Goal: Task Accomplishment & Management: Use online tool/utility

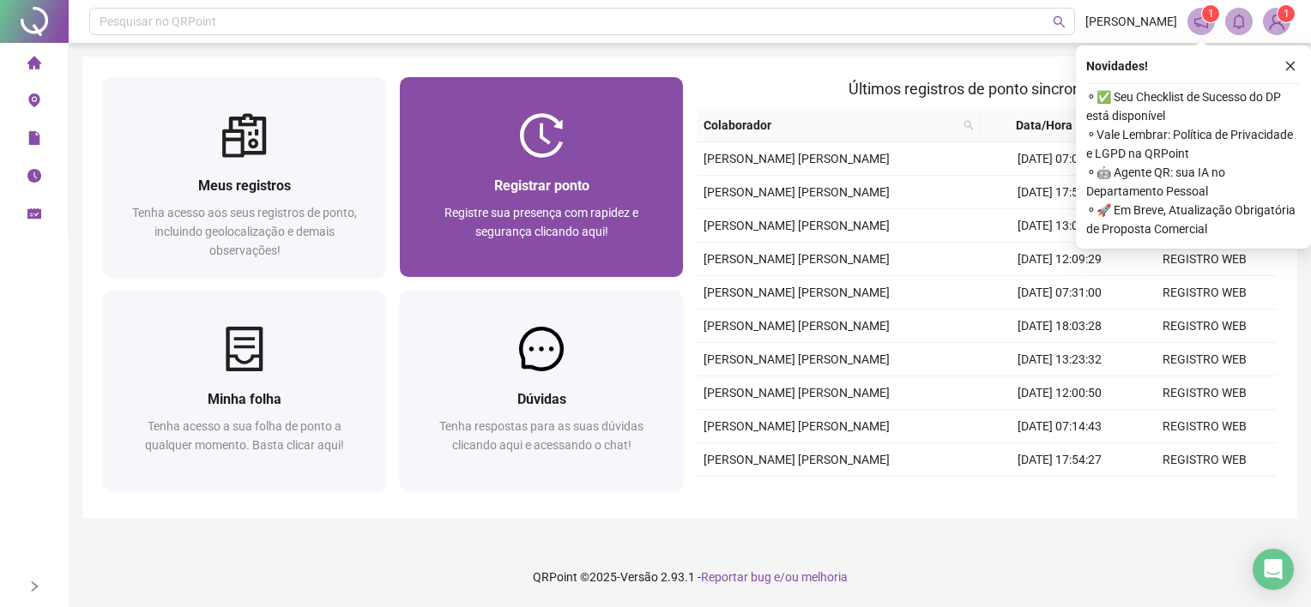
click at [591, 208] on span "Registre sua presença com rapidez e segurança clicando aqui!" at bounding box center [541, 222] width 194 height 33
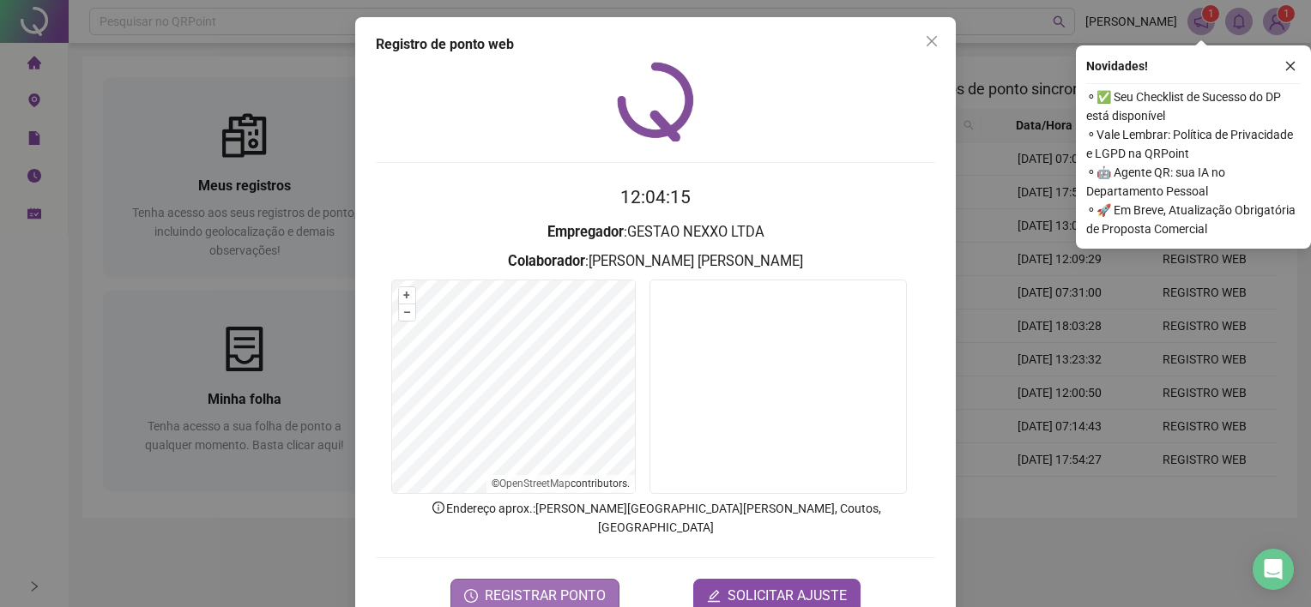
click at [530, 586] on span "REGISTRAR PONTO" at bounding box center [545, 596] width 121 height 21
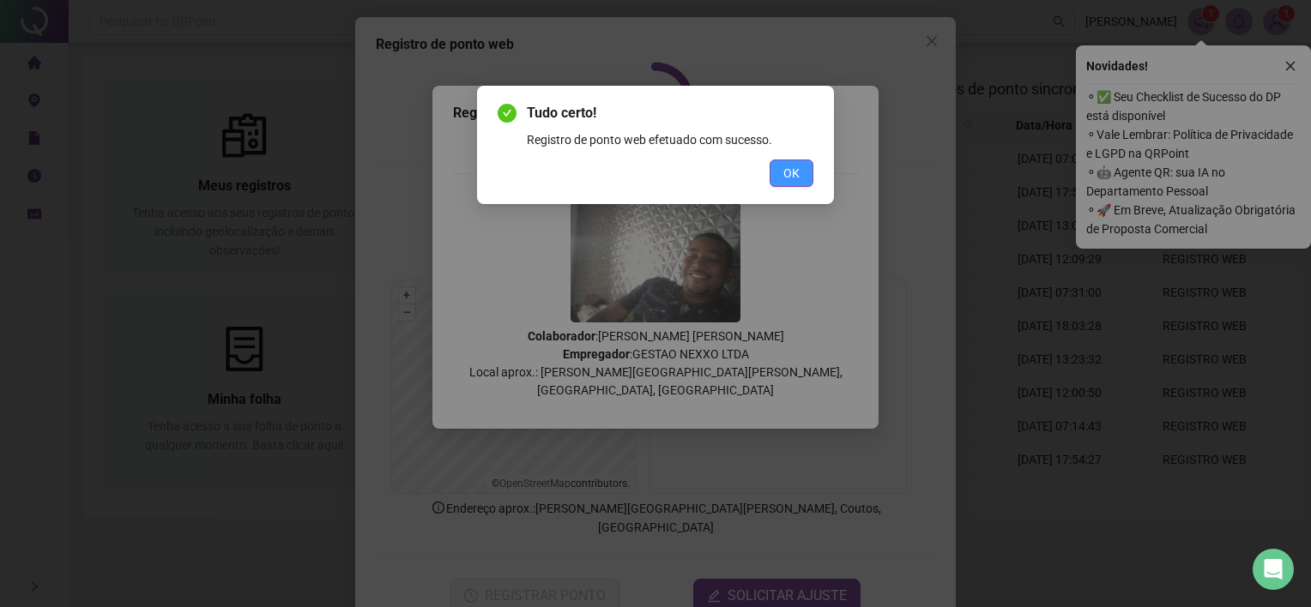
click at [779, 181] on button "OK" at bounding box center [792, 173] width 44 height 27
